Goal: Task Accomplishment & Management: Manage account settings

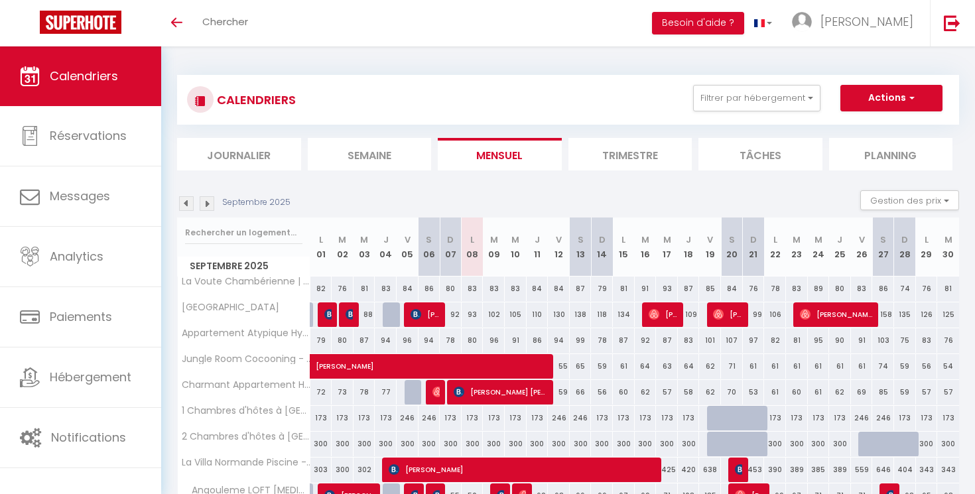
click at [351, 314] on img at bounding box center [351, 314] width 11 height 11
select select "OK"
select select "KO"
select select "0"
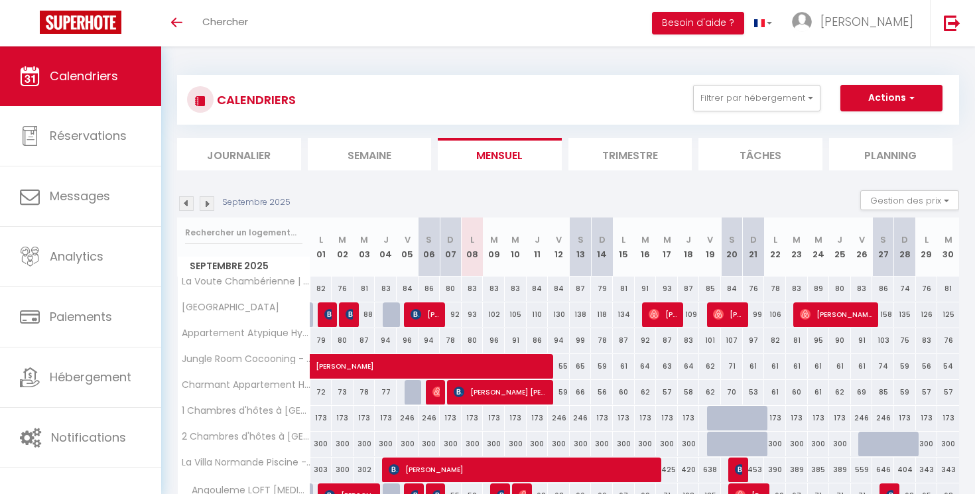
select select "1"
select select
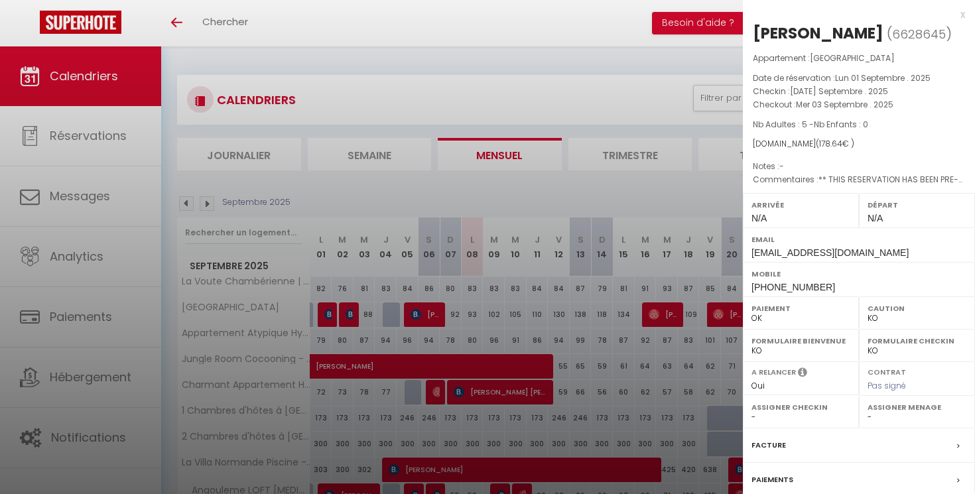
click at [354, 274] on div at bounding box center [487, 247] width 975 height 494
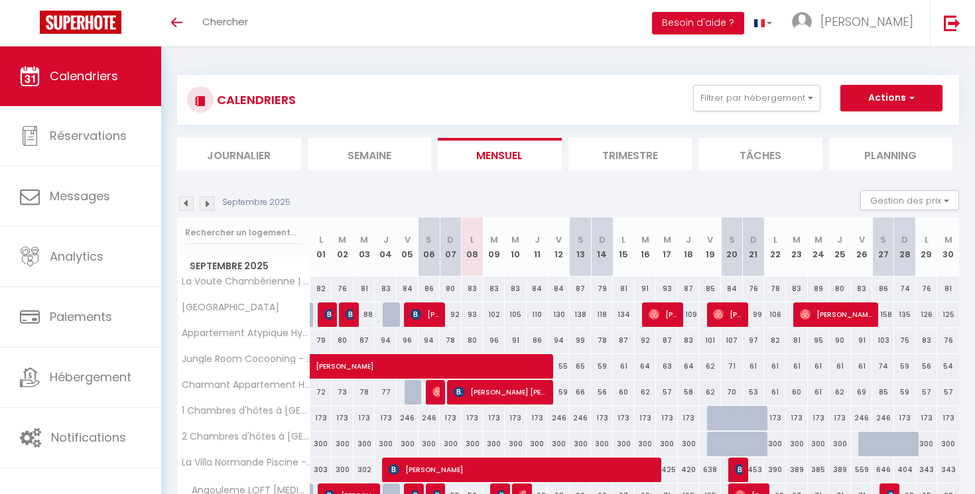
click at [184, 203] on img at bounding box center [186, 203] width 15 height 15
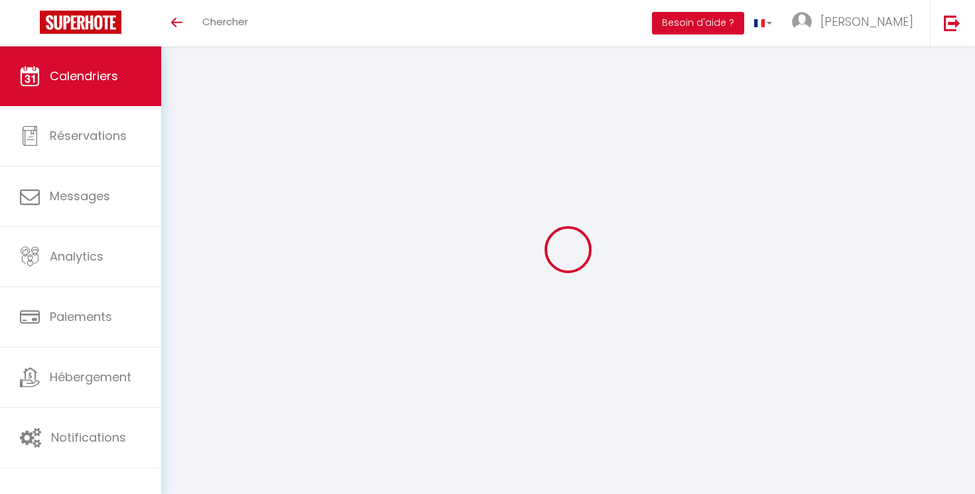
select select "KO"
select select "0"
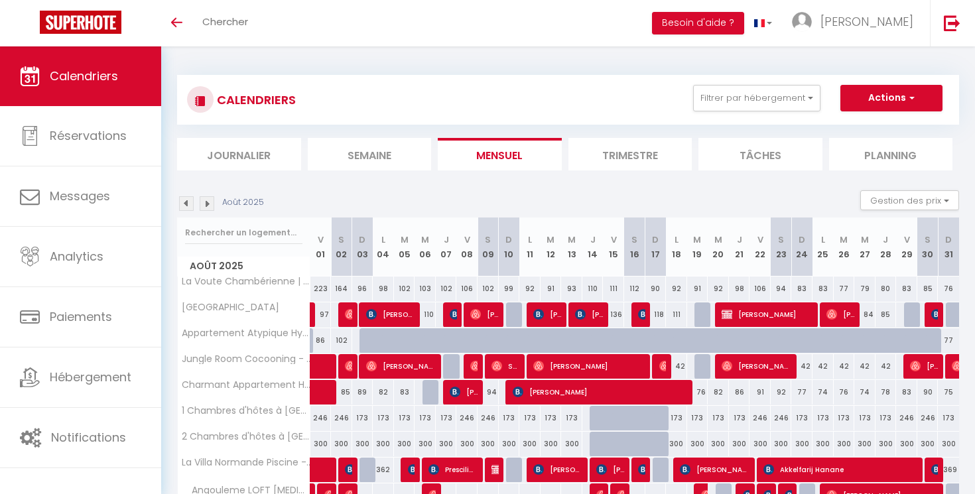
click at [600, 318] on span "[PERSON_NAME]" at bounding box center [589, 314] width 29 height 25
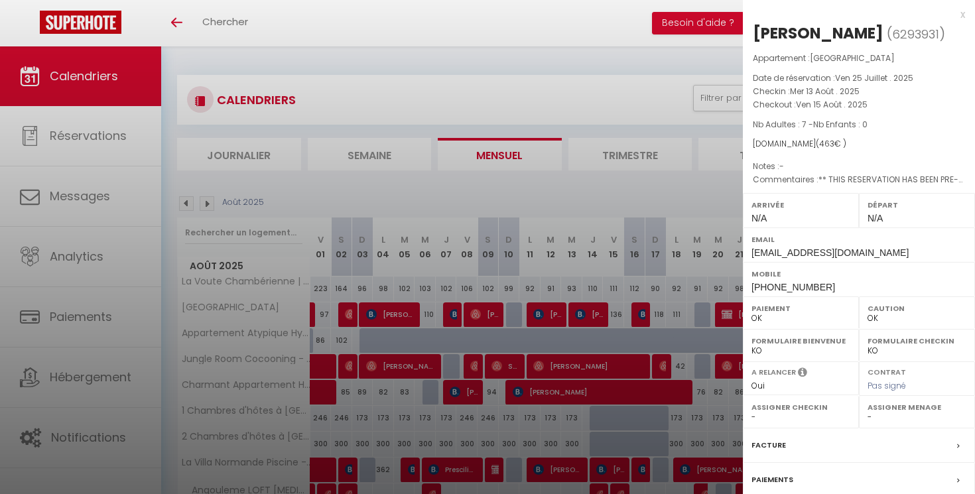
click at [597, 280] on div at bounding box center [487, 247] width 975 height 494
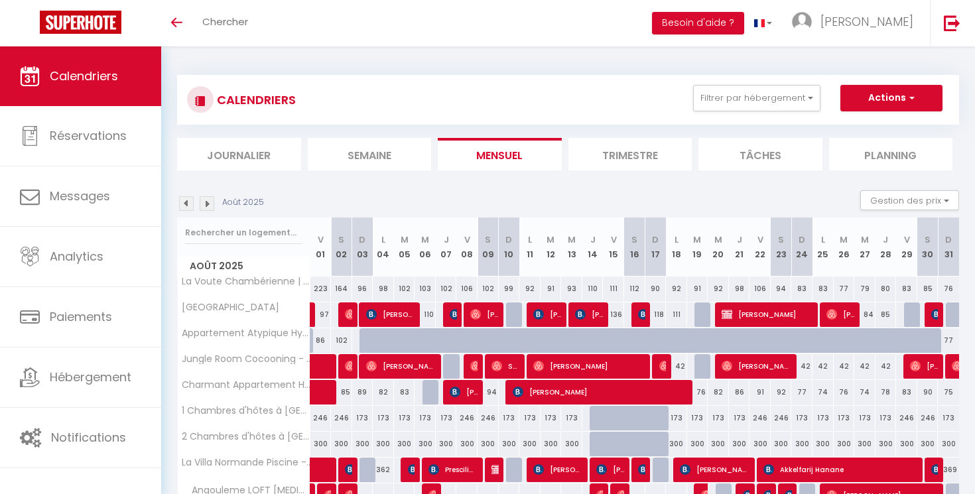
click at [935, 311] on img at bounding box center [936, 314] width 11 height 11
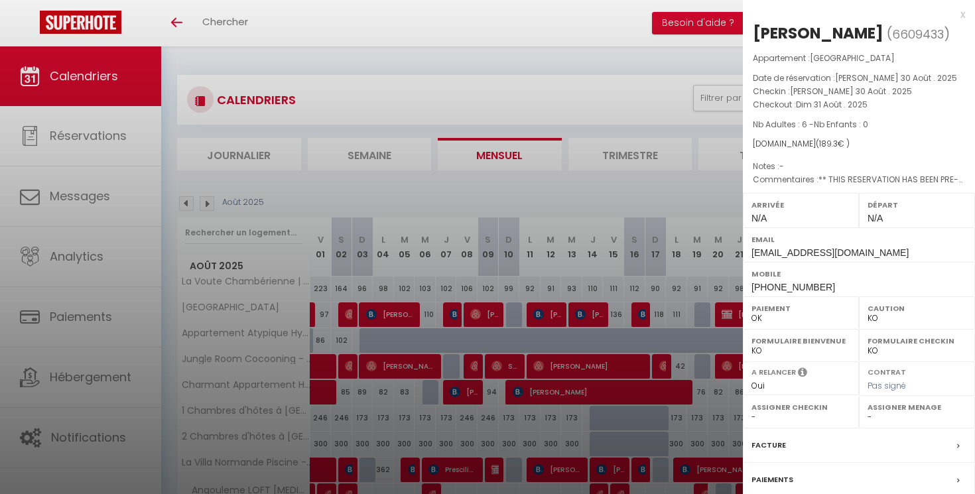
click at [690, 266] on div at bounding box center [487, 247] width 975 height 494
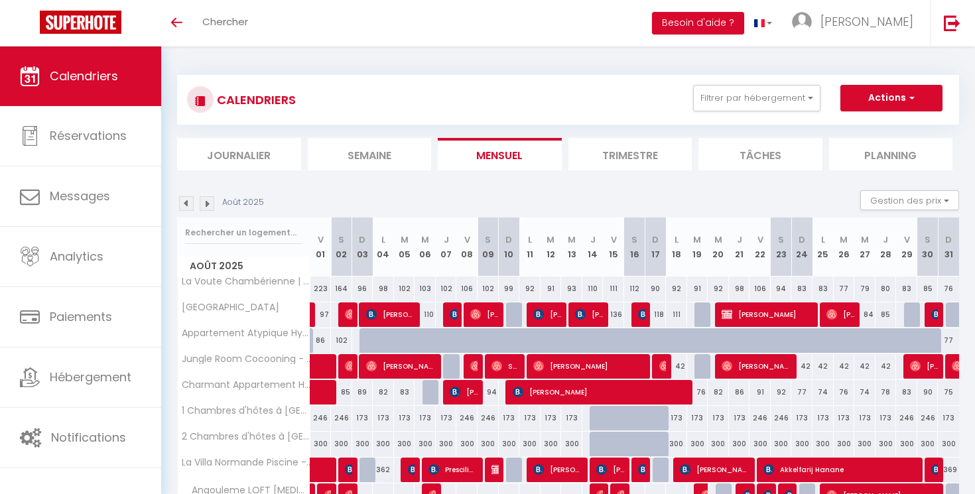
click at [641, 318] on img at bounding box center [643, 314] width 11 height 11
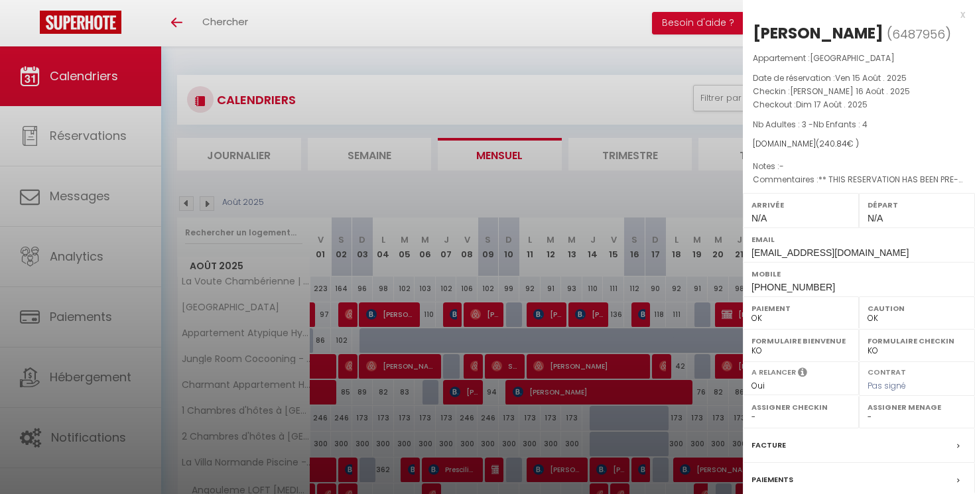
click at [622, 292] on div at bounding box center [487, 247] width 975 height 494
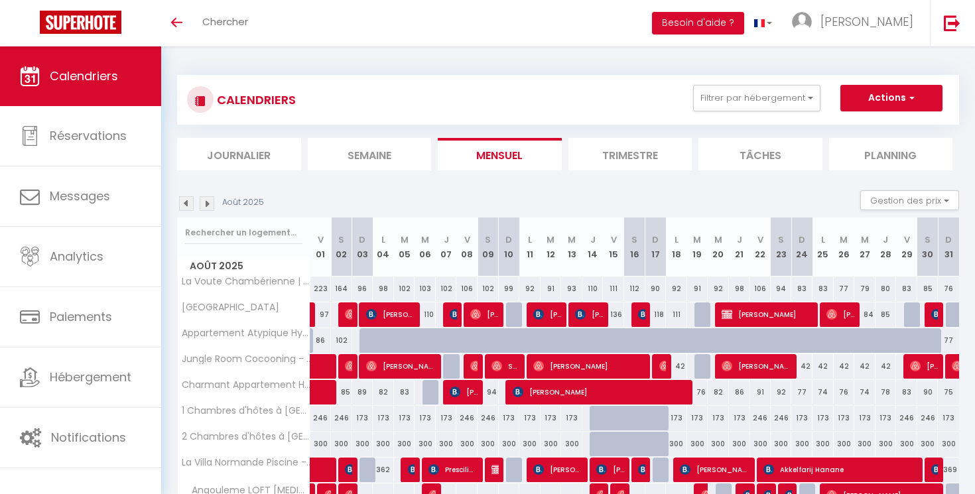
click at [451, 316] on img at bounding box center [455, 314] width 11 height 11
select select "KO"
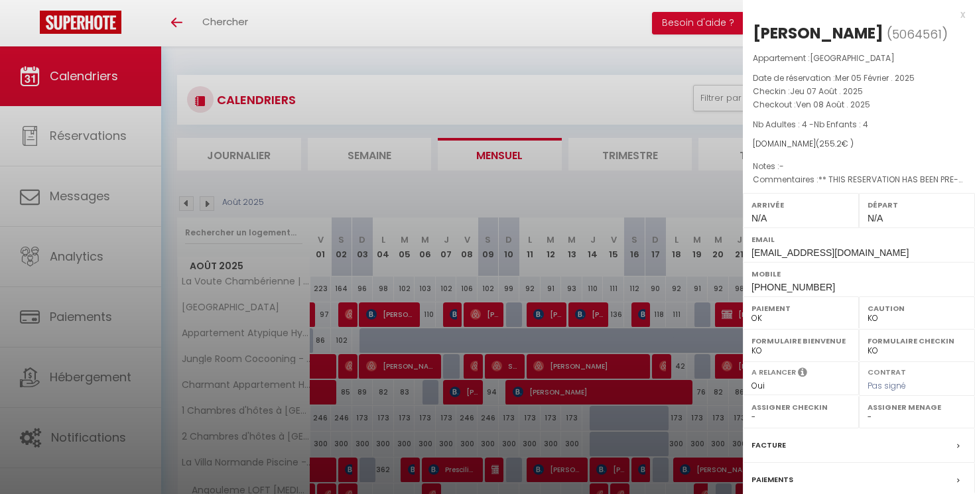
click at [421, 288] on div at bounding box center [487, 247] width 975 height 494
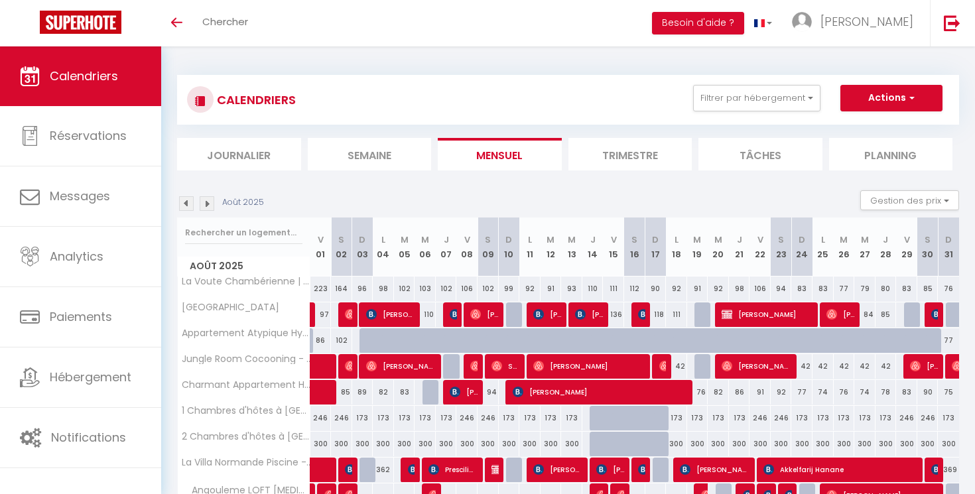
click at [180, 206] on img at bounding box center [186, 203] width 15 height 15
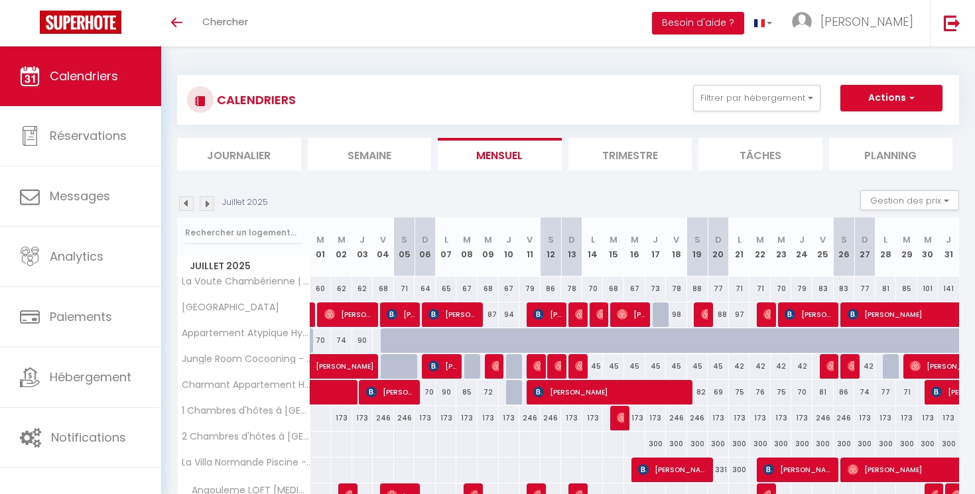
click at [209, 204] on img at bounding box center [207, 203] width 15 height 15
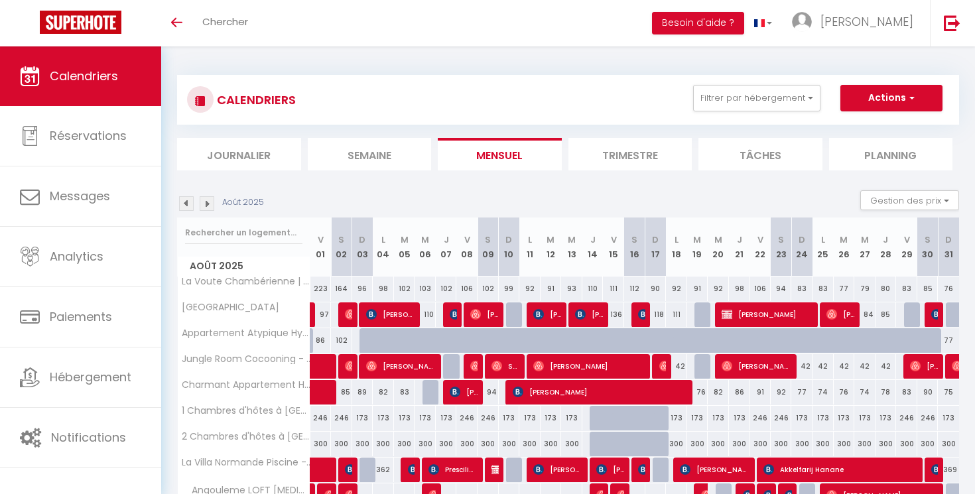
click at [209, 203] on img at bounding box center [207, 203] width 15 height 15
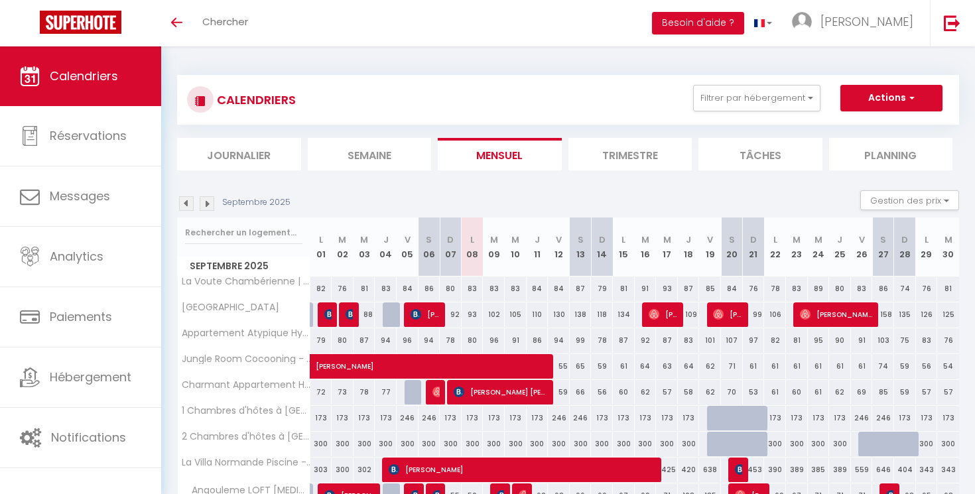
click at [330, 312] on img at bounding box center [329, 314] width 11 height 11
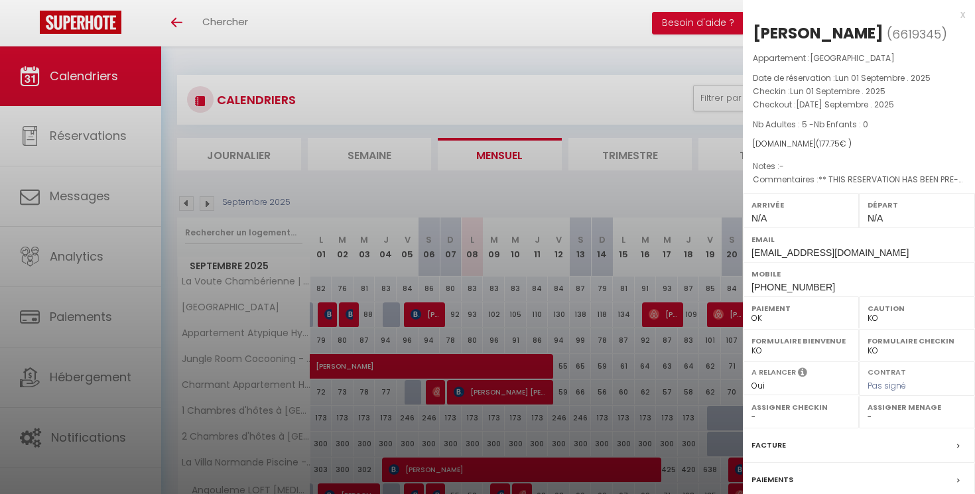
click at [342, 316] on div at bounding box center [487, 247] width 975 height 494
